Goal: Navigation & Orientation: Go to known website

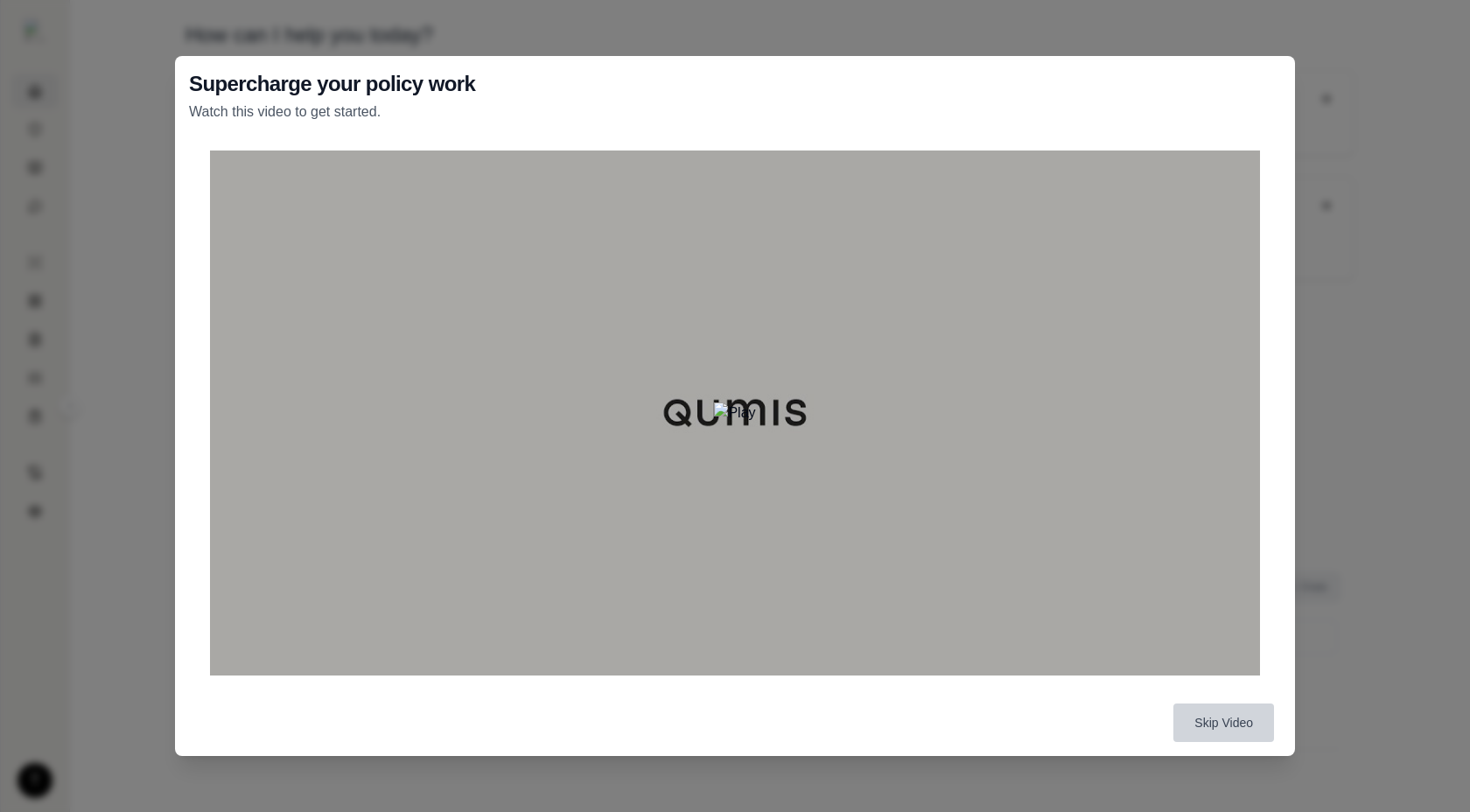
click at [1215, 722] on button "Skip Video" at bounding box center [1224, 724] width 101 height 39
